Goal: Task Accomplishment & Management: Manage account settings

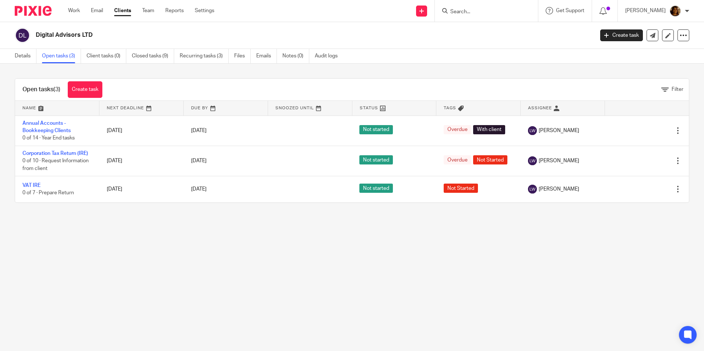
click at [82, 13] on ul "Work Email Clients Team Reports Settings" at bounding box center [146, 10] width 157 height 7
click at [75, 11] on link "Work" at bounding box center [74, 10] width 12 height 7
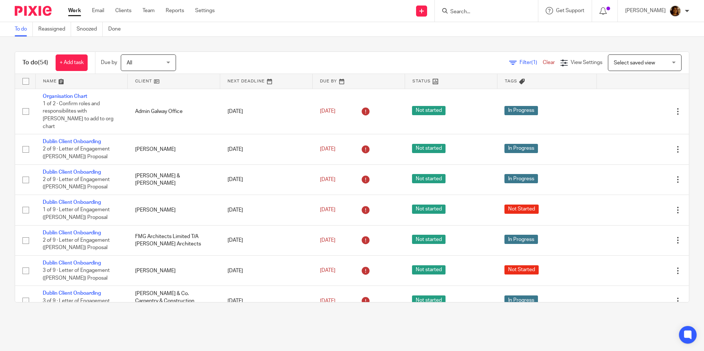
drag, startPoint x: 646, startPoint y: 63, endPoint x: 643, endPoint y: 70, distance: 7.5
click at [646, 63] on span "Select saved view" at bounding box center [641, 62] width 54 height 15
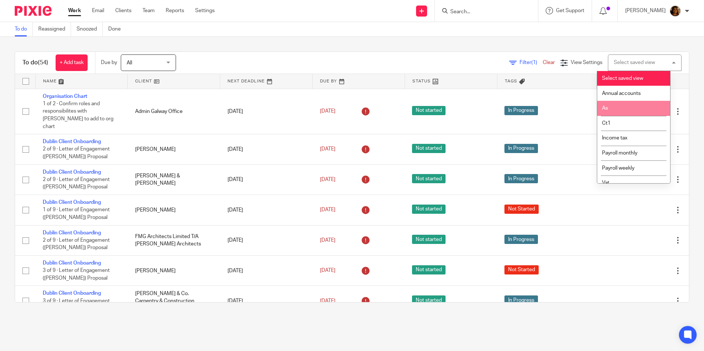
click at [637, 110] on li "As" at bounding box center [633, 108] width 73 height 15
